Goal: Transaction & Acquisition: Purchase product/service

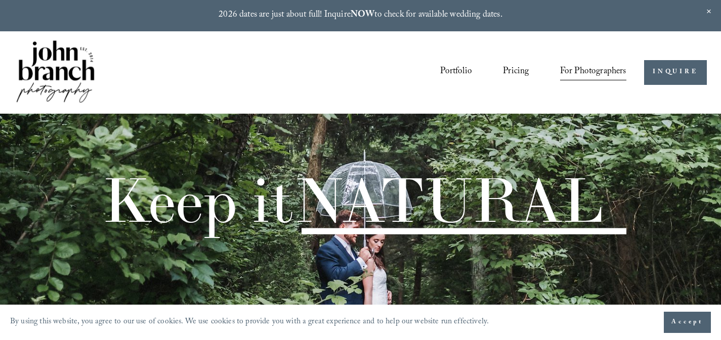
scroll to position [986, 0]
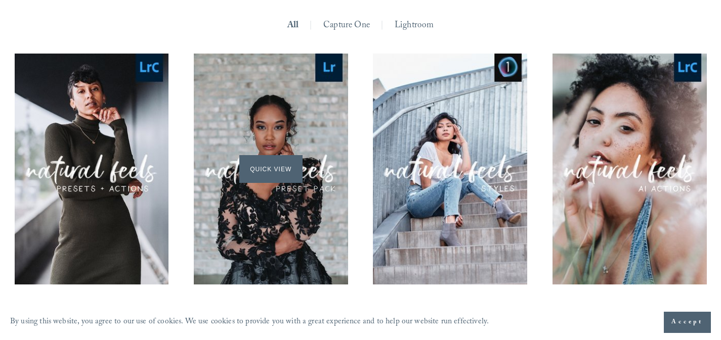
click at [283, 175] on span "Quick View" at bounding box center [270, 169] width 63 height 28
click at [268, 170] on span "Quick View" at bounding box center [270, 169] width 63 height 28
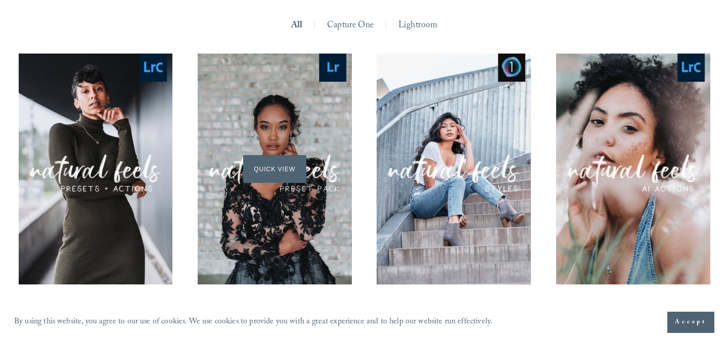
scroll to position [988, 0]
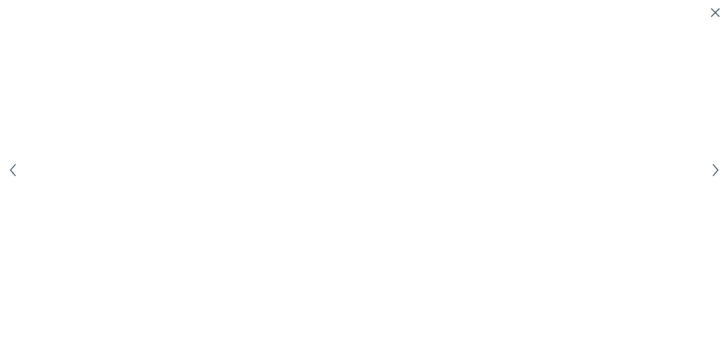
click at [716, 10] on icon "Close quick view" at bounding box center [716, 13] width 10 height 10
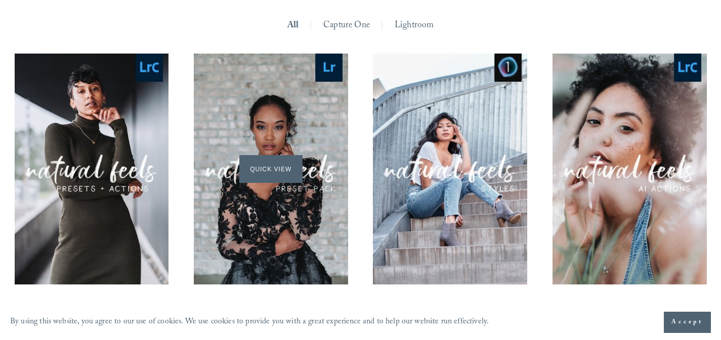
click at [290, 112] on div "Quick View" at bounding box center [271, 169] width 154 height 231
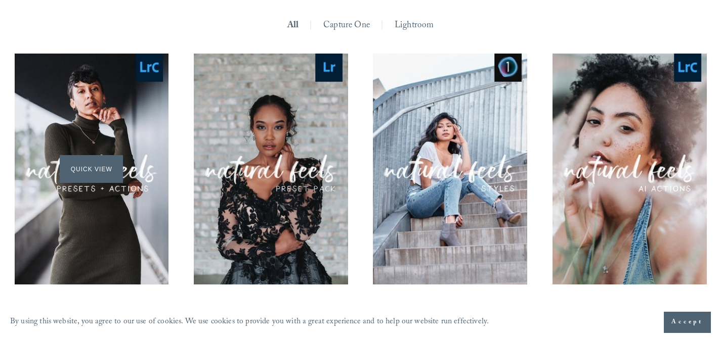
click at [101, 172] on span "Quick View" at bounding box center [91, 169] width 63 height 28
click at [104, 218] on div "Quick View" at bounding box center [92, 169] width 154 height 231
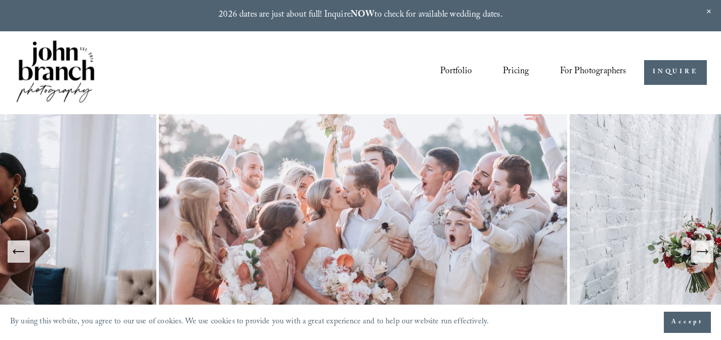
click at [0, 0] on span "Presets" at bounding box center [0, 0] width 0 height 0
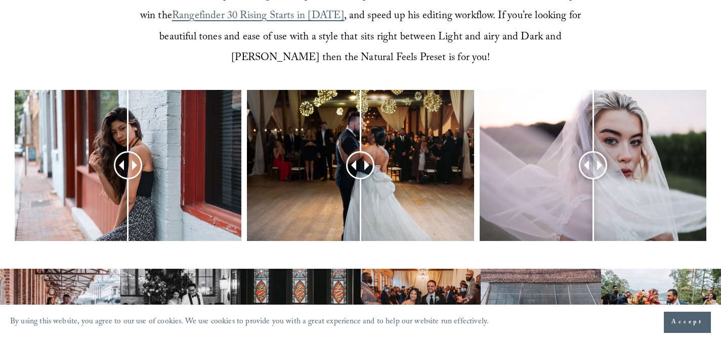
scroll to position [433, 0]
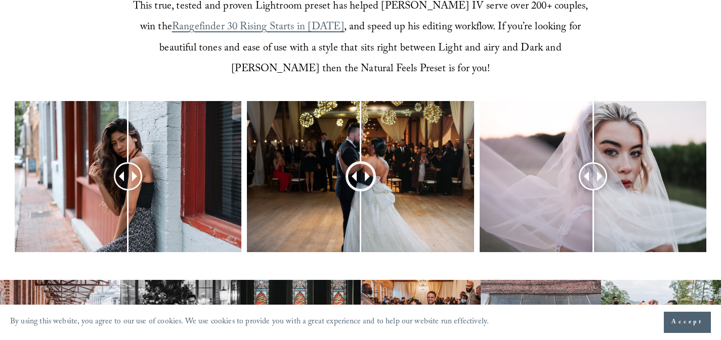
click at [361, 177] on div at bounding box center [360, 177] width 26 height 26
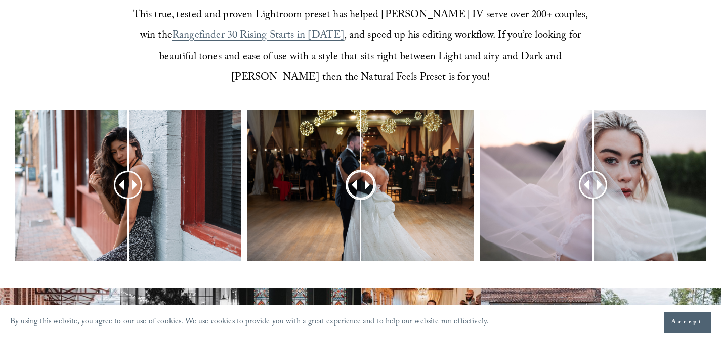
scroll to position [431, 0]
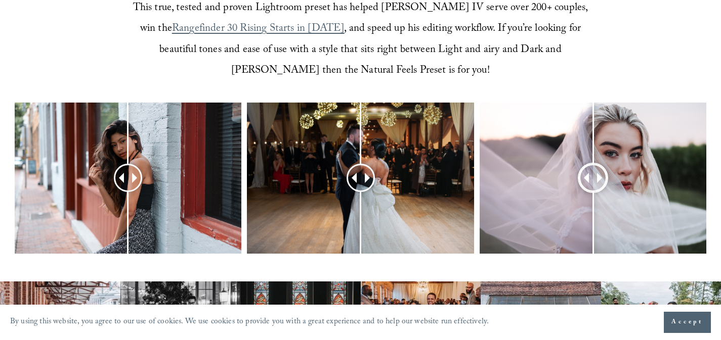
drag, startPoint x: 597, startPoint y: 181, endPoint x: 593, endPoint y: 186, distance: 6.4
click at [593, 186] on div at bounding box center [593, 178] width 28 height 28
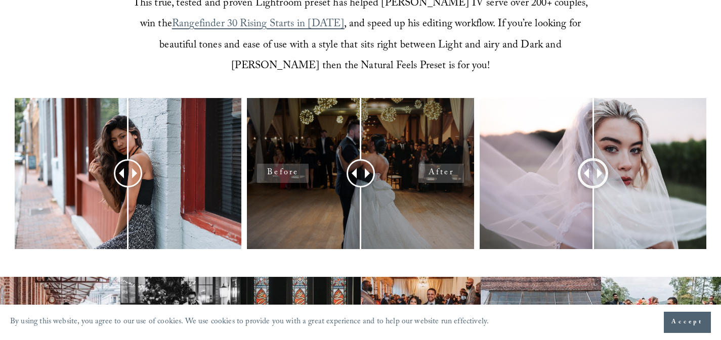
scroll to position [439, 0]
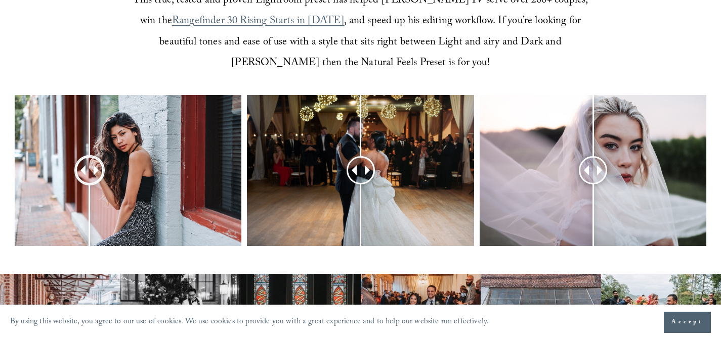
drag, startPoint x: 131, startPoint y: 170, endPoint x: 90, endPoint y: 176, distance: 41.8
click at [90, 176] on div at bounding box center [89, 170] width 28 height 28
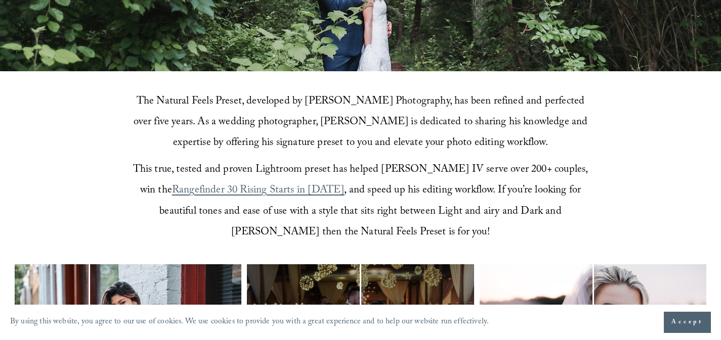
scroll to position [0, 0]
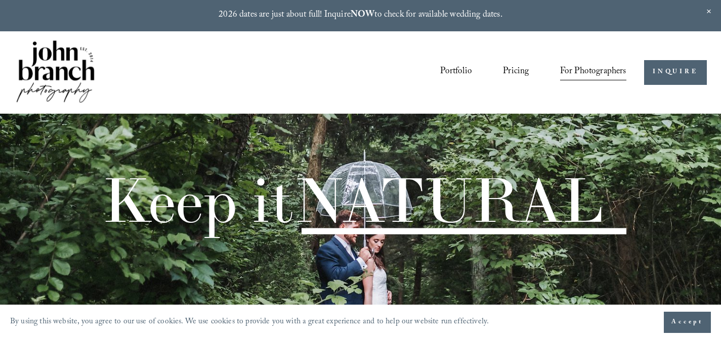
click at [0, 0] on span "Presets" at bounding box center [0, 0] width 0 height 0
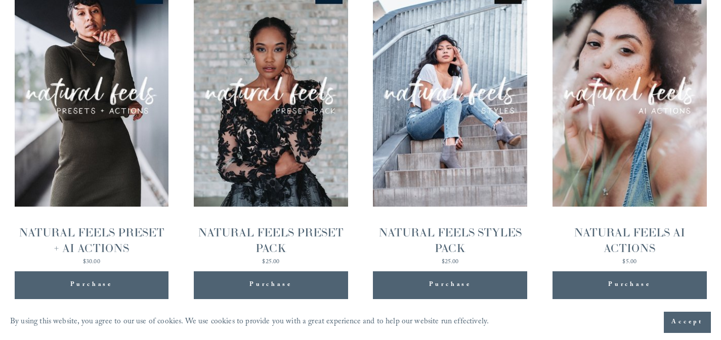
scroll to position [1061, 0]
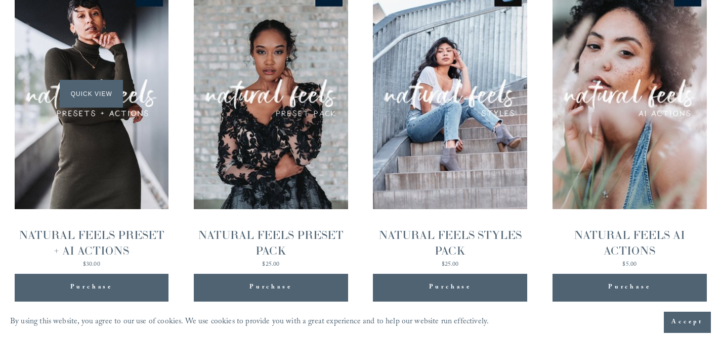
click at [105, 181] on div "Quick View" at bounding box center [92, 93] width 154 height 231
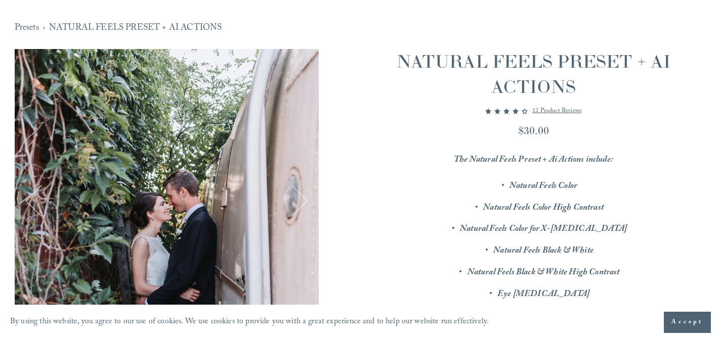
scroll to position [116, 0]
click at [567, 111] on p "12 product reviews" at bounding box center [556, 111] width 49 height 12
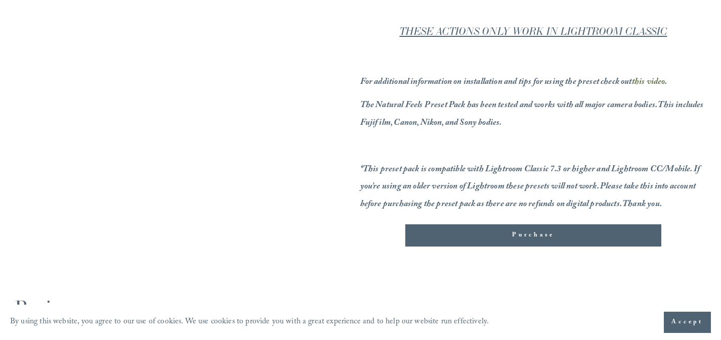
scroll to position [596, 0]
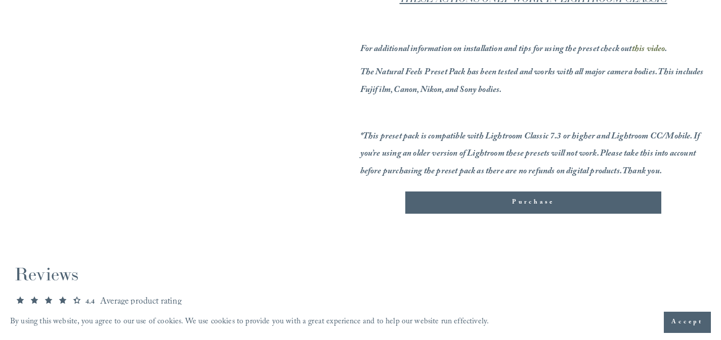
click at [542, 208] on span "Purchase" at bounding box center [533, 203] width 42 height 10
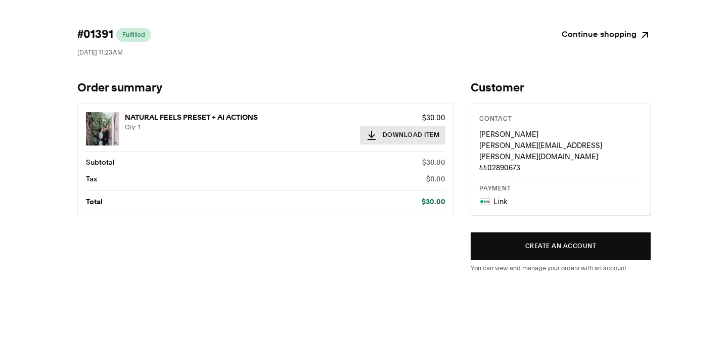
click at [420, 135] on button "Download Item" at bounding box center [403, 135] width 86 height 18
